Goal: Book appointment/travel/reservation

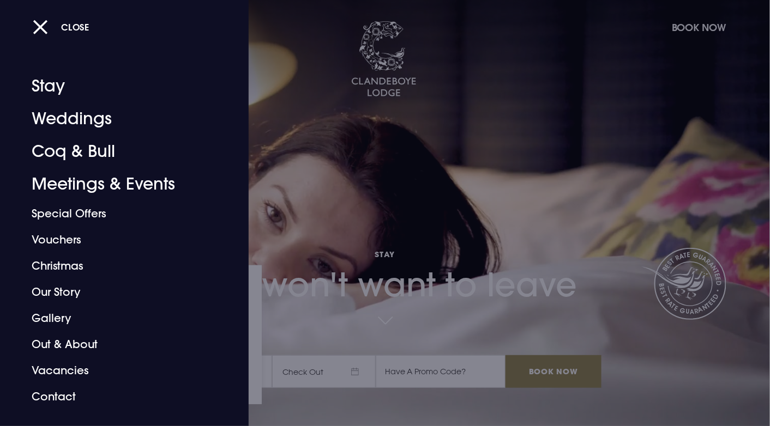
click at [38, 267] on link "Christmas" at bounding box center [118, 266] width 172 height 26
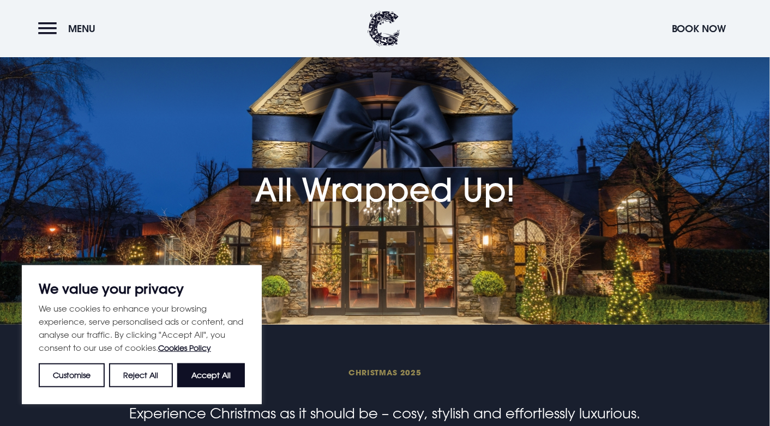
scroll to position [8, 0]
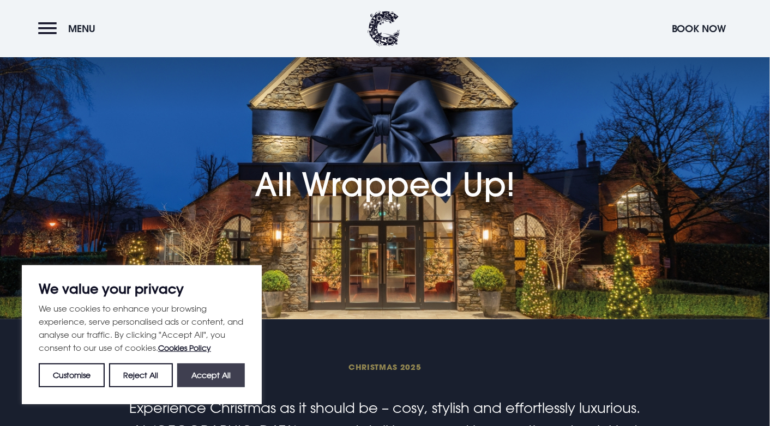
click at [214, 377] on button "Accept All" at bounding box center [211, 376] width 68 height 24
checkbox input "true"
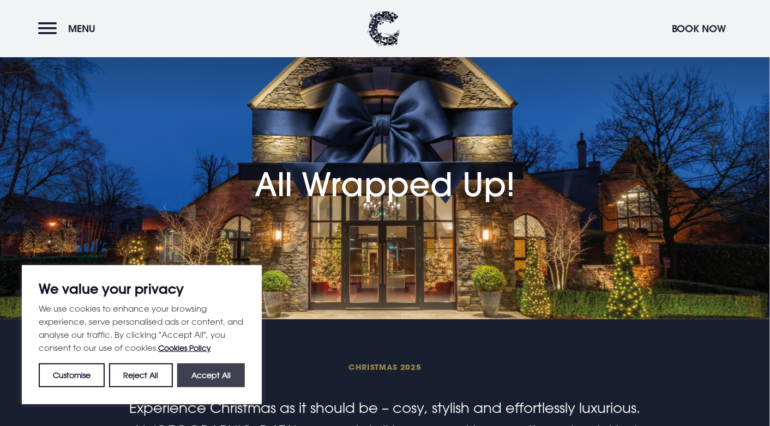
checkbox input "true"
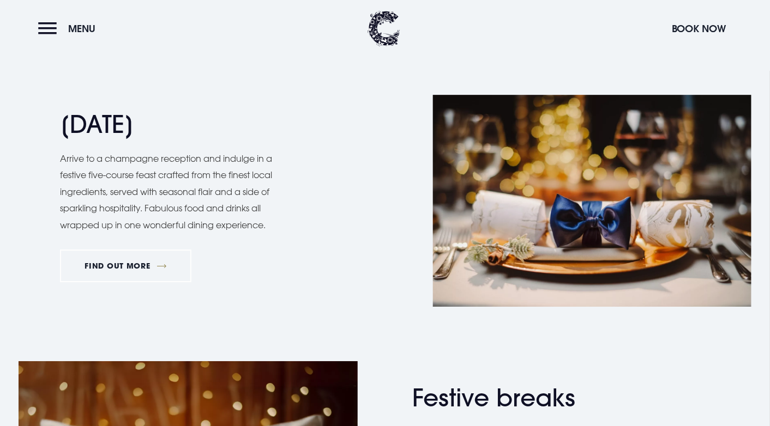
scroll to position [1041, 0]
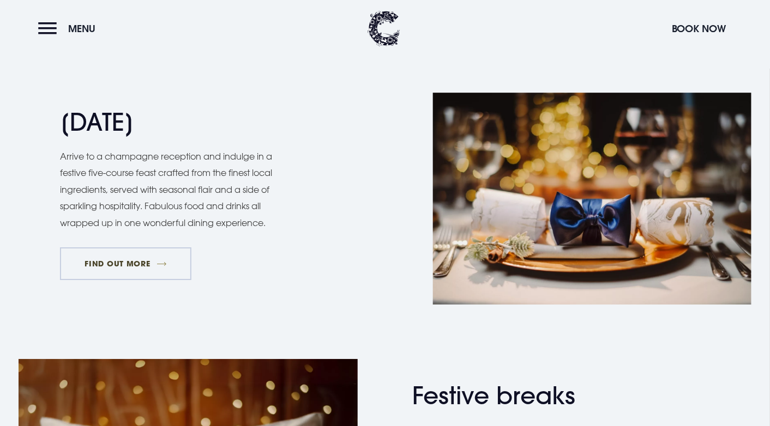
click at [106, 267] on link "FIND OUT MORE" at bounding box center [125, 264] width 131 height 33
